Goal: Task Accomplishment & Management: Use online tool/utility

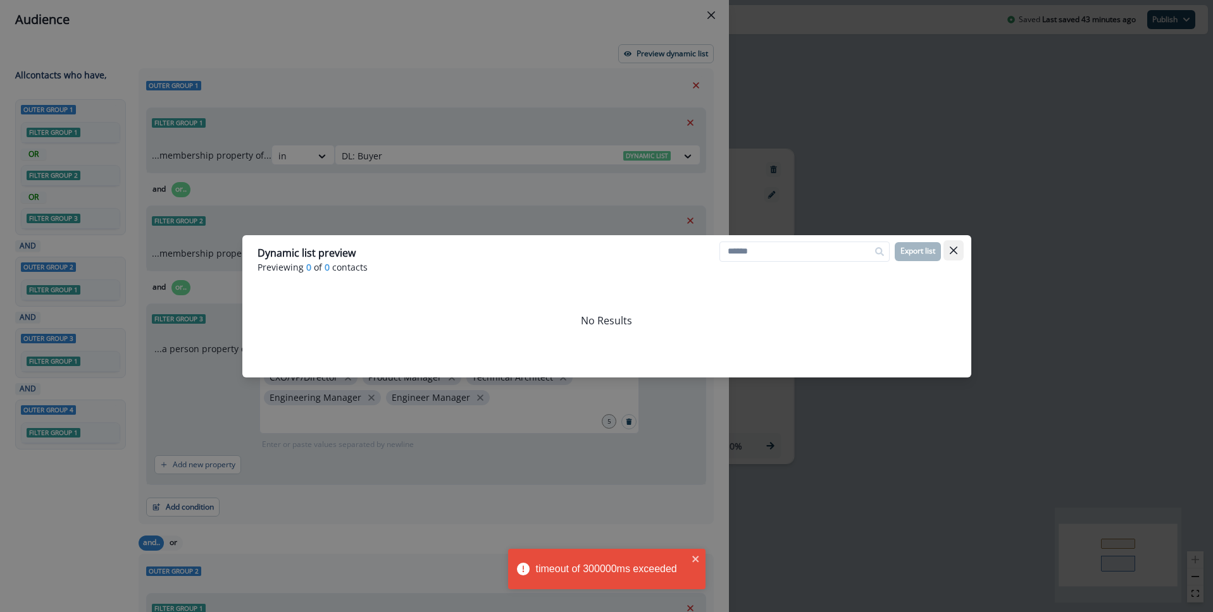
click at [955, 249] on icon "Close" at bounding box center [954, 251] width 8 height 8
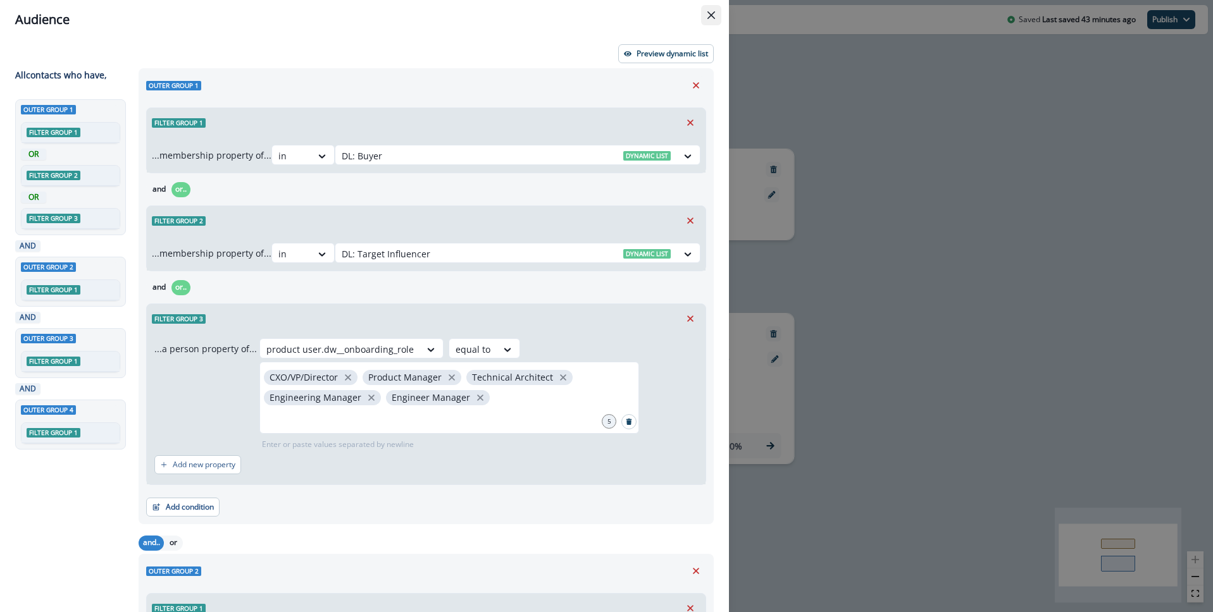
click at [712, 15] on icon "Close" at bounding box center [711, 15] width 8 height 8
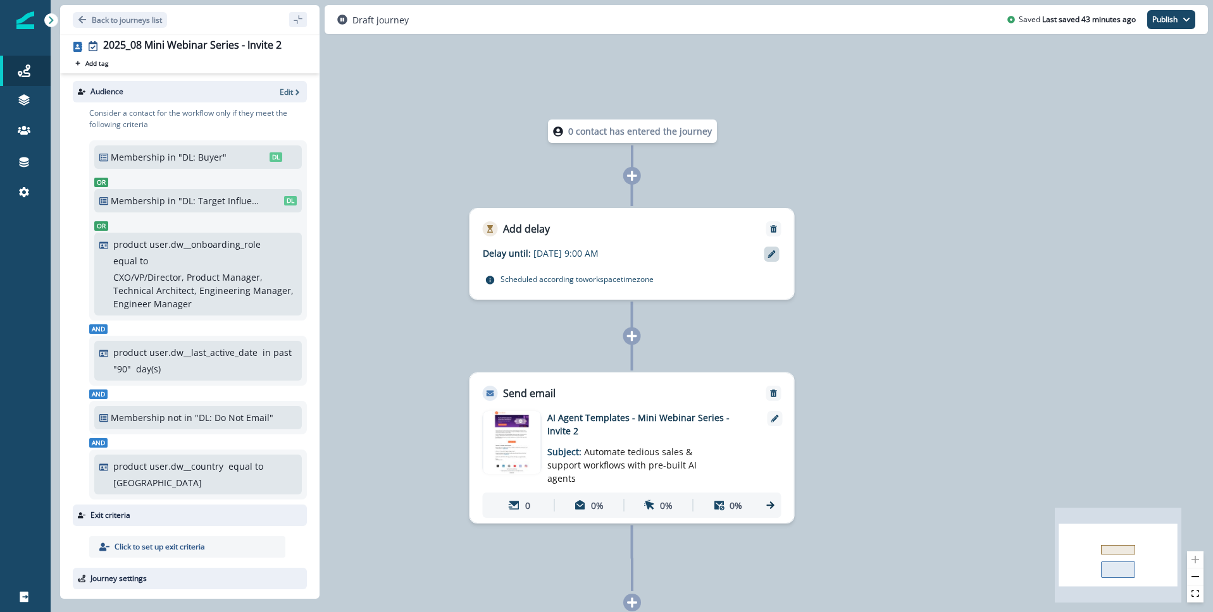
click at [772, 256] on icon at bounding box center [772, 255] width 8 height 8
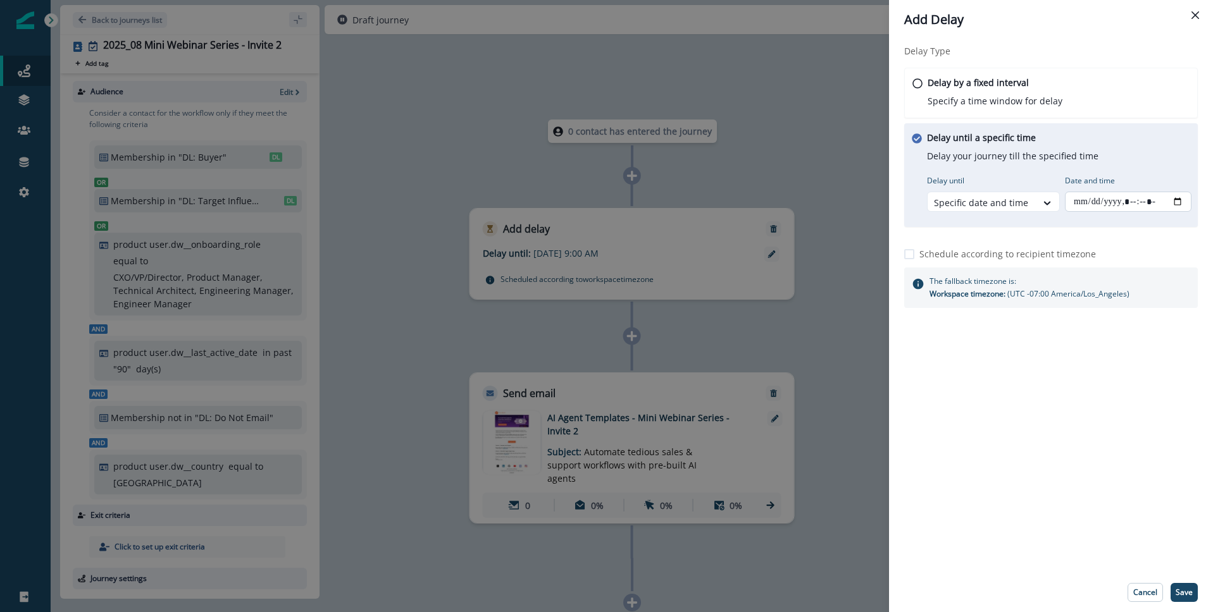
click at [1106, 201] on input "Date and time" at bounding box center [1128, 202] width 127 height 20
click at [1175, 199] on input "Date and time" at bounding box center [1128, 202] width 127 height 20
type input "**********"
click at [1118, 511] on div "Delay Type Delay by a fixed interval Specify a time window for delay Delay unti…" at bounding box center [1051, 306] width 324 height 534
